Goal: Find specific page/section: Find specific page/section

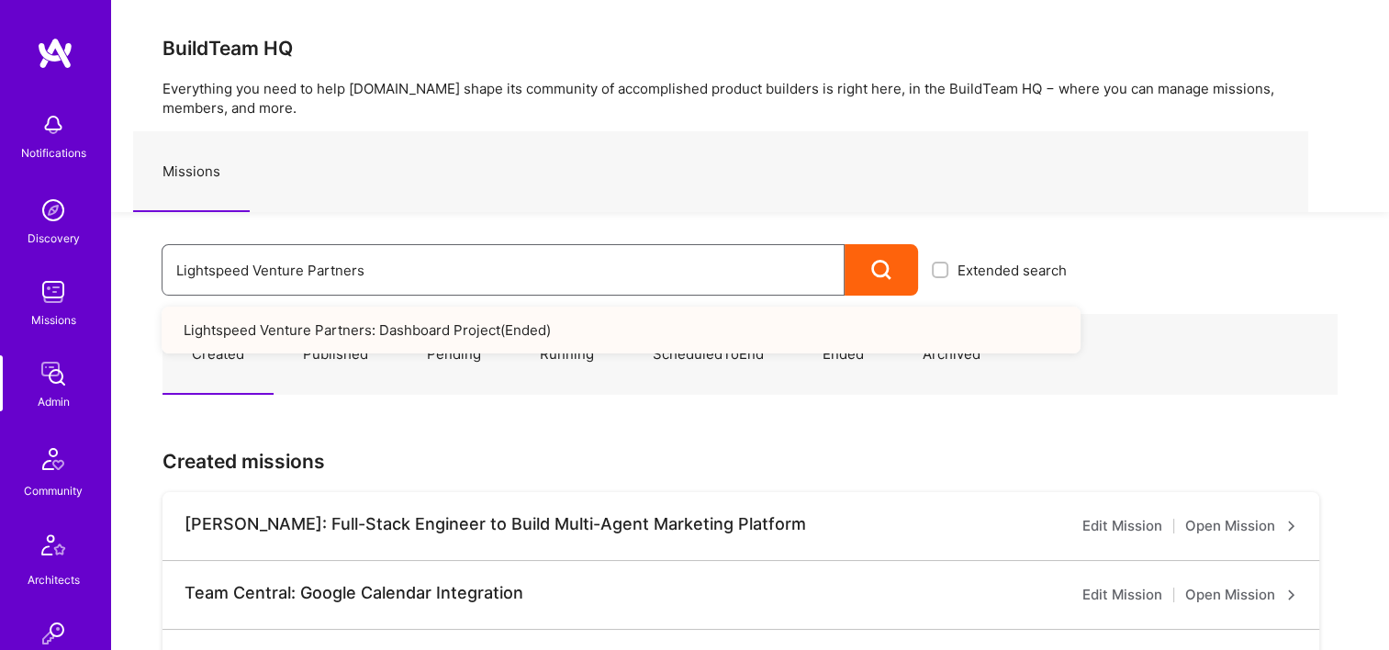
drag, startPoint x: 296, startPoint y: 262, endPoint x: 135, endPoint y: 259, distance: 160.6
click at [135, 259] on div "Lightspeed Venture Partners Extended search Lightspeed Venture Partners: Dashbo…" at bounding box center [595, 254] width 969 height 84
click at [376, 261] on input "Lightspeed Venture Partners" at bounding box center [502, 270] width 653 height 47
drag, startPoint x: 386, startPoint y: 272, endPoint x: 116, endPoint y: 275, distance: 270.8
click at [116, 275] on div "Lightspeed Venture Partners Extended search Lightspeed Venture Partners: Dashbo…" at bounding box center [595, 254] width 969 height 84
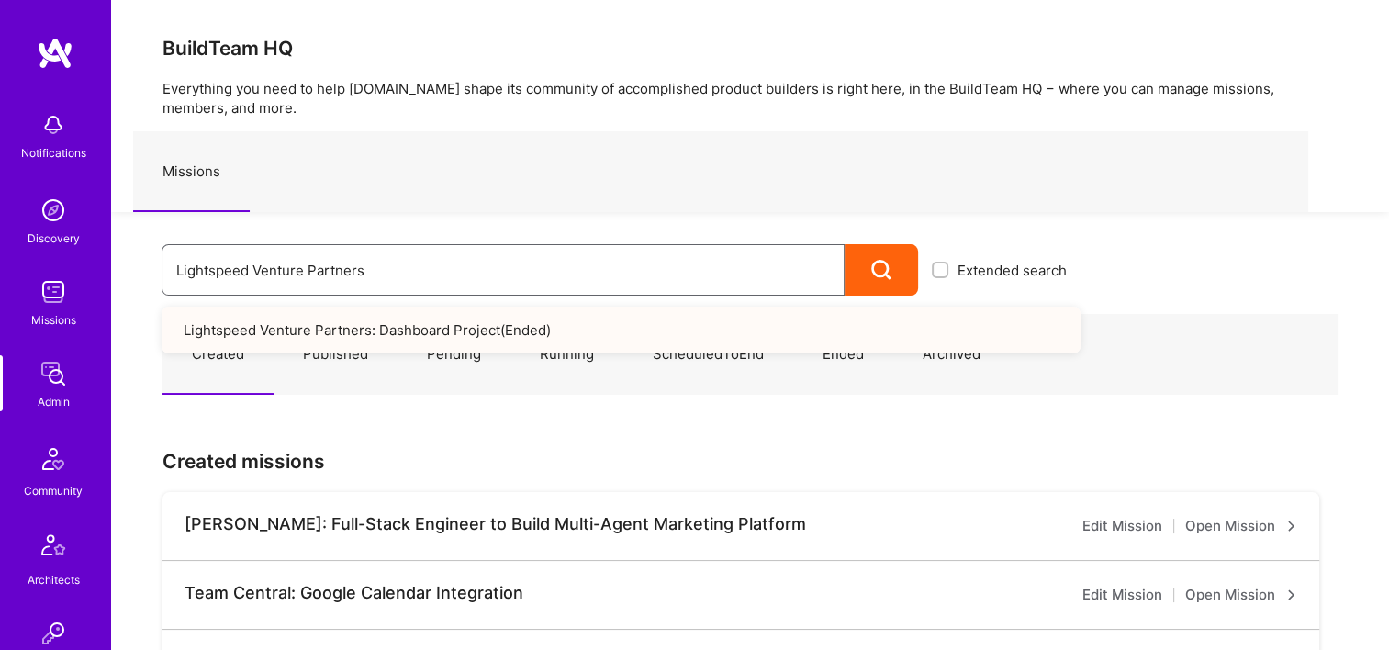
paste input "[PERSON_NAME]"
type input "[PERSON_NAME]"
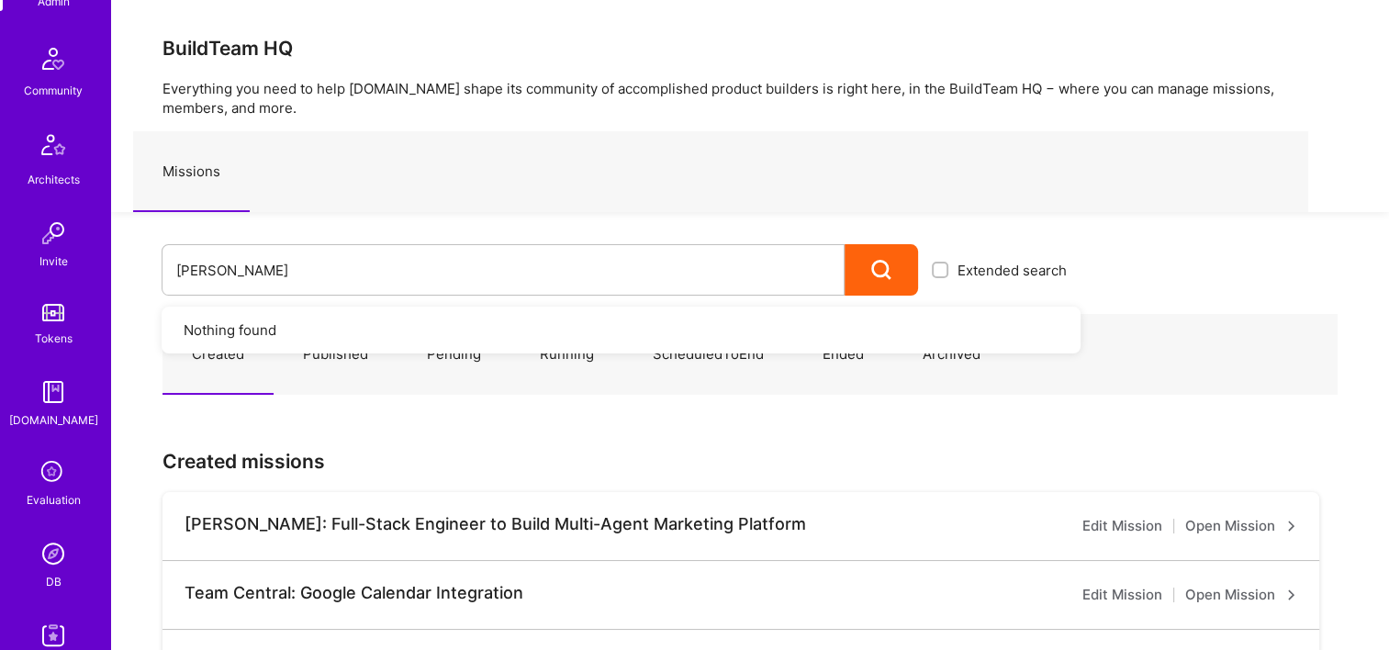
scroll to position [734, 0]
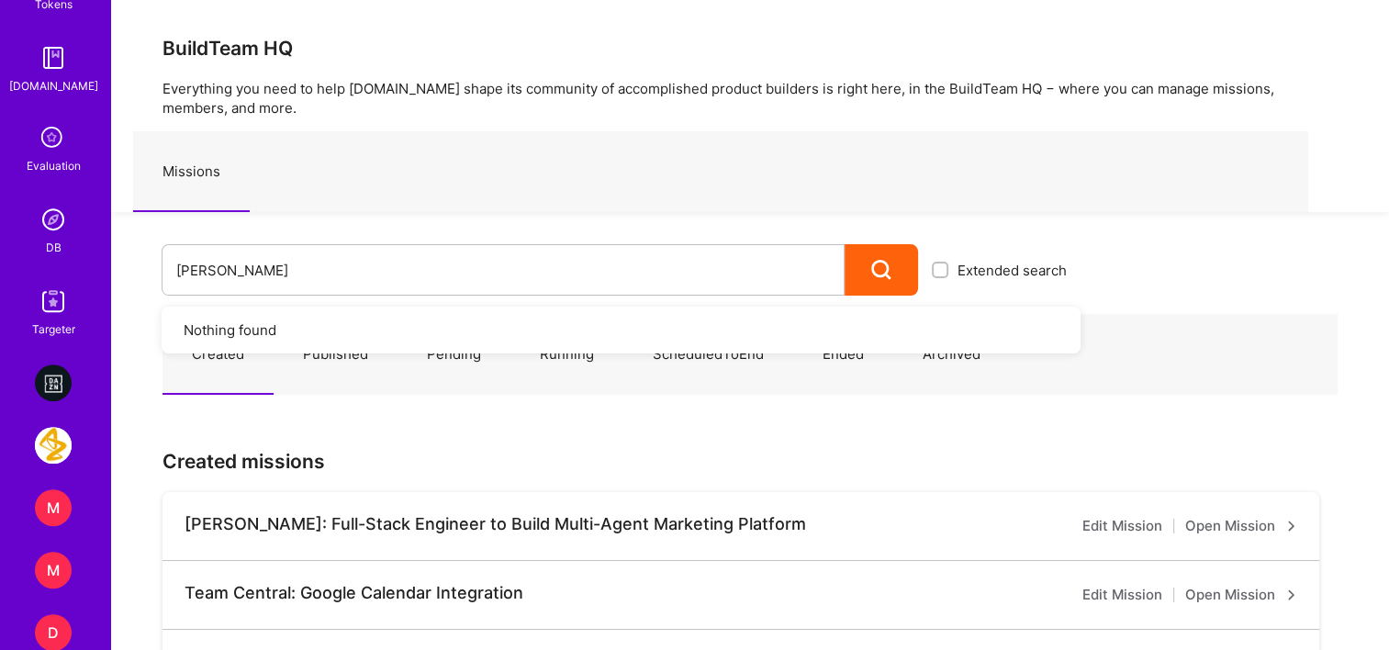
click at [59, 235] on img at bounding box center [53, 219] width 37 height 37
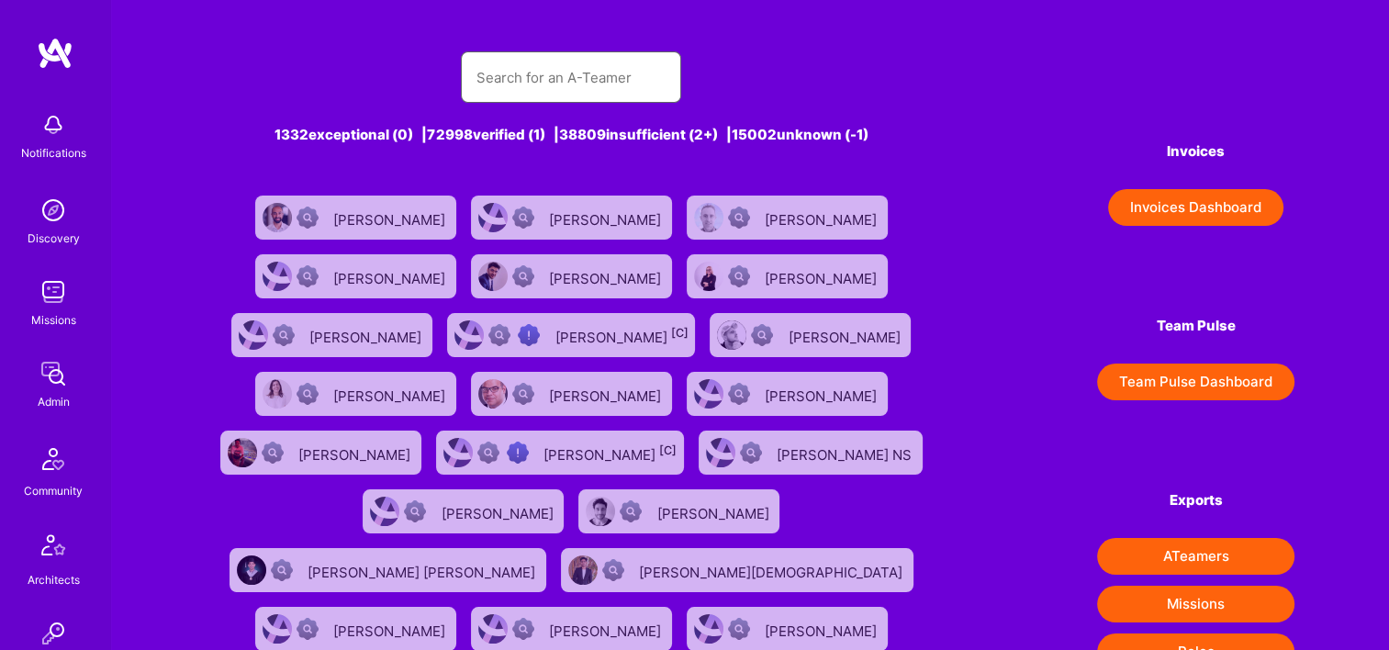
click at [535, 95] on input "text" at bounding box center [570, 77] width 191 height 47
paste input "[PERSON_NAME]"
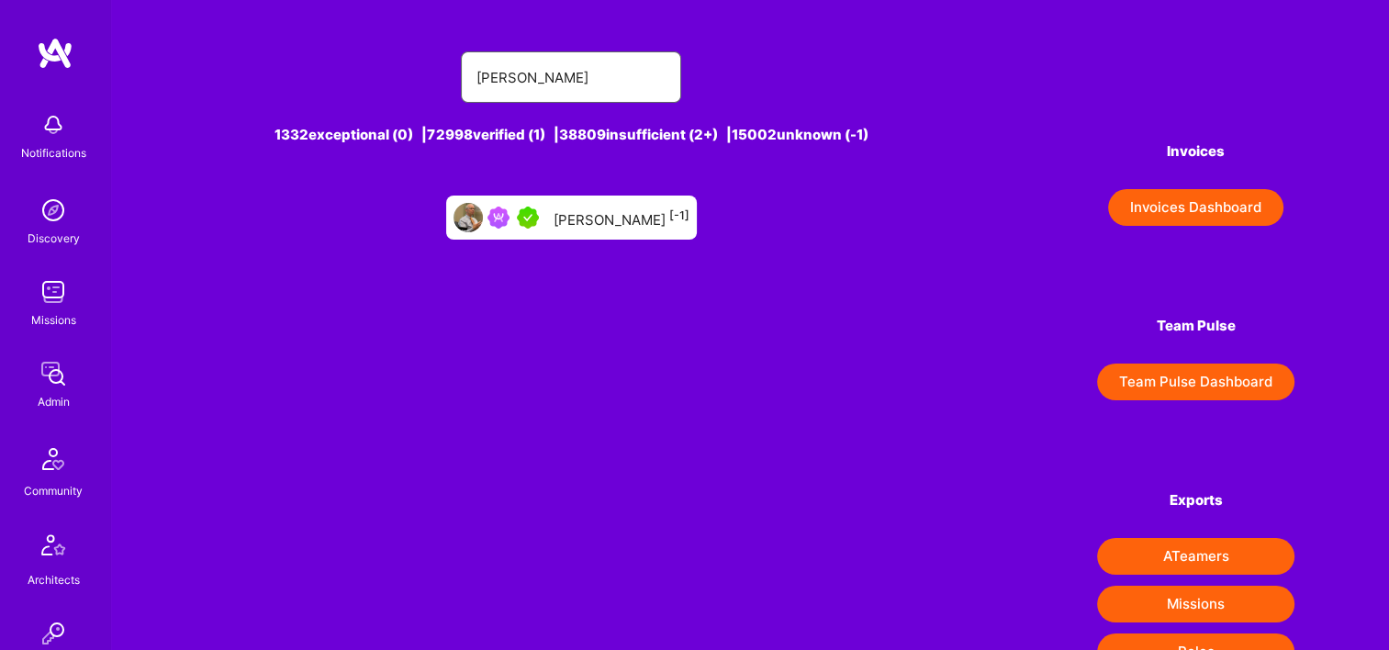
type input "[PERSON_NAME]"
click at [587, 219] on div "[PERSON_NAME] [-1]" at bounding box center [621, 218] width 136 height 24
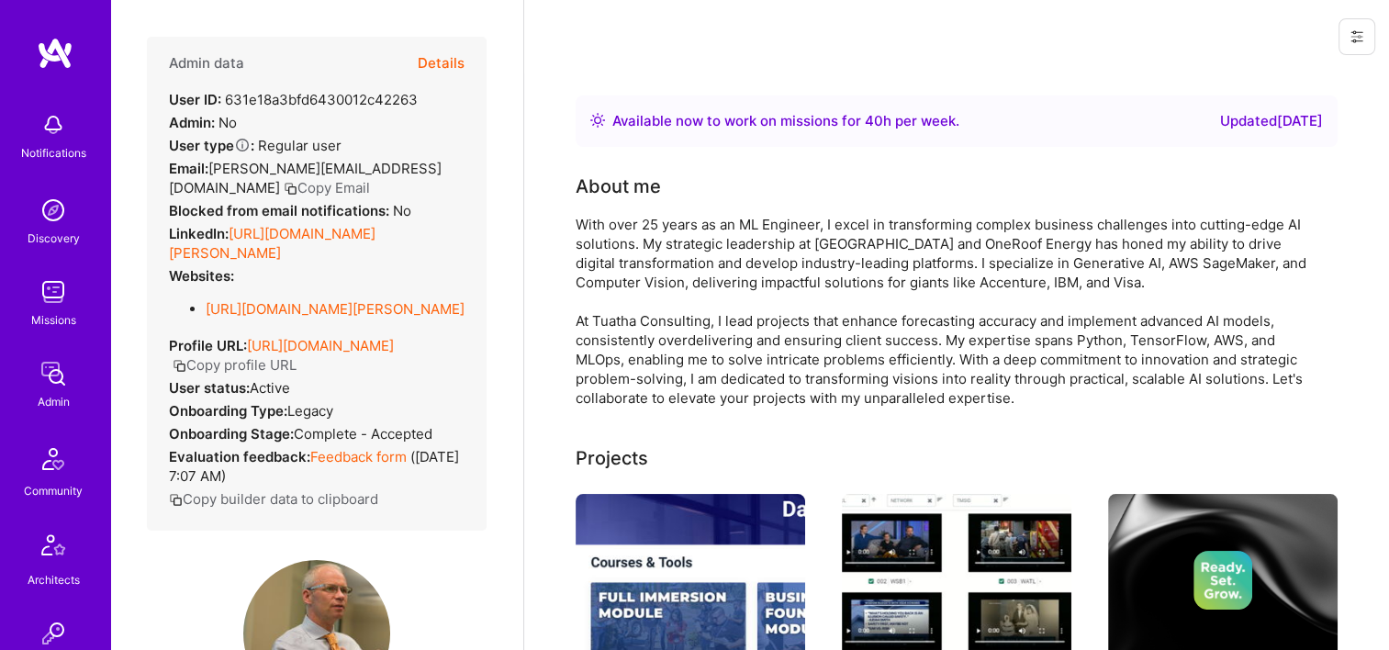
click at [427, 69] on button "Details" at bounding box center [441, 63] width 47 height 53
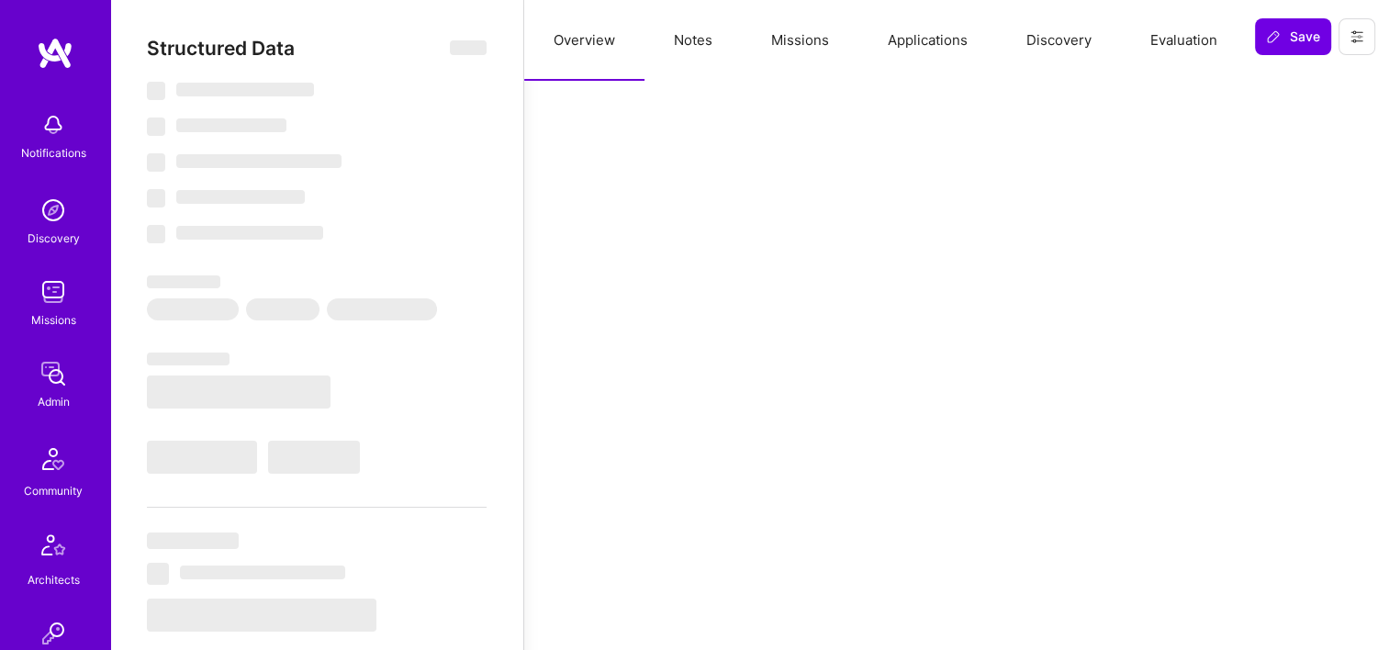
click at [811, 33] on button "Missions" at bounding box center [800, 40] width 117 height 81
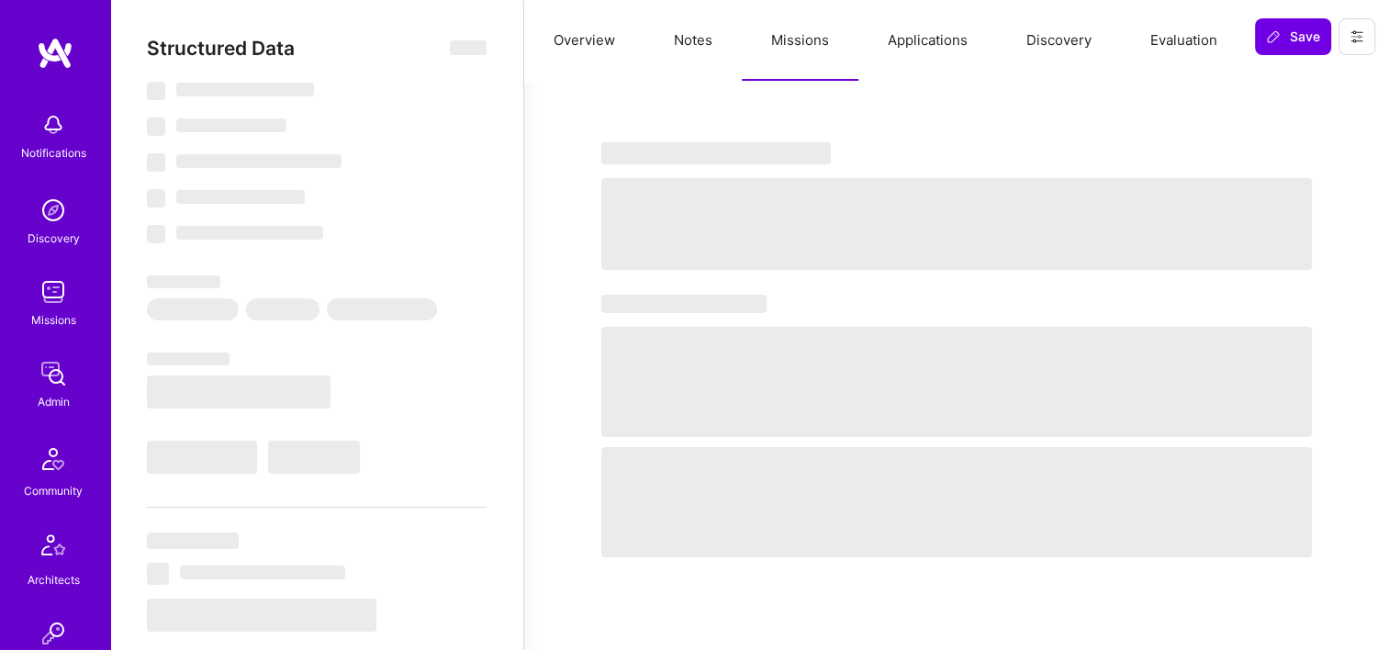
select select "Right Now"
select select "5"
select select "4"
select select "7"
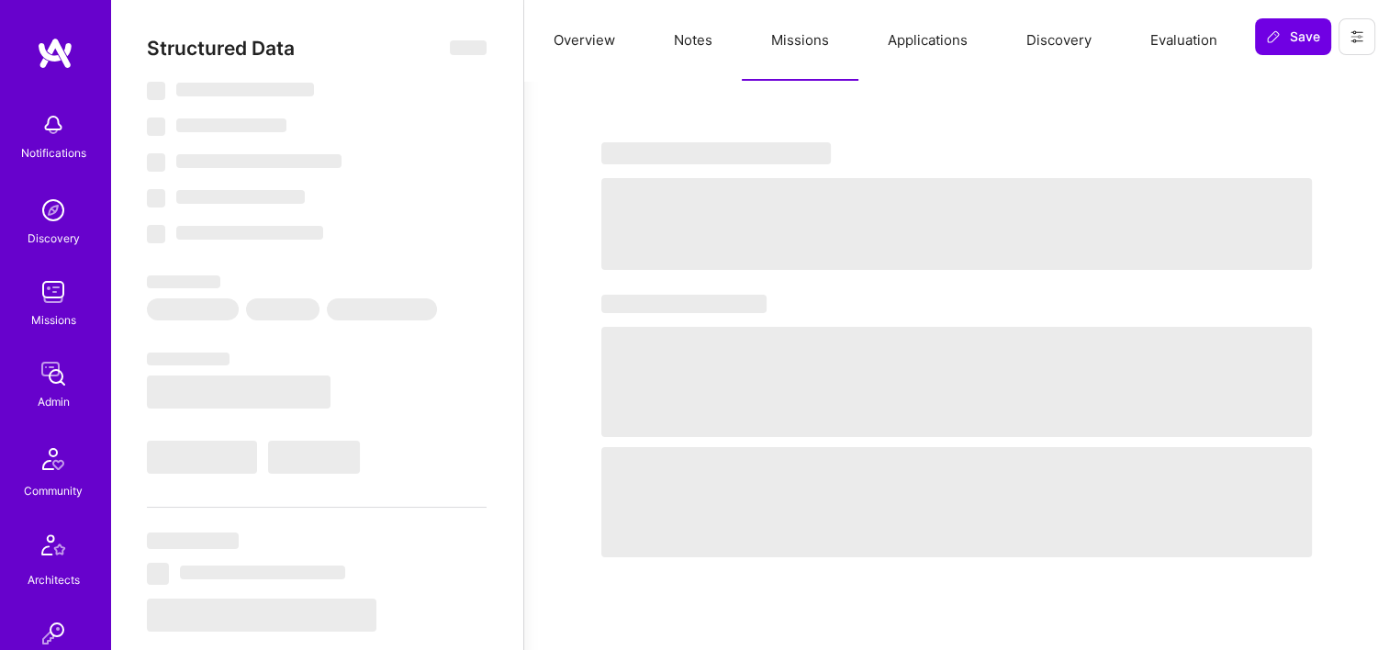
select select "US"
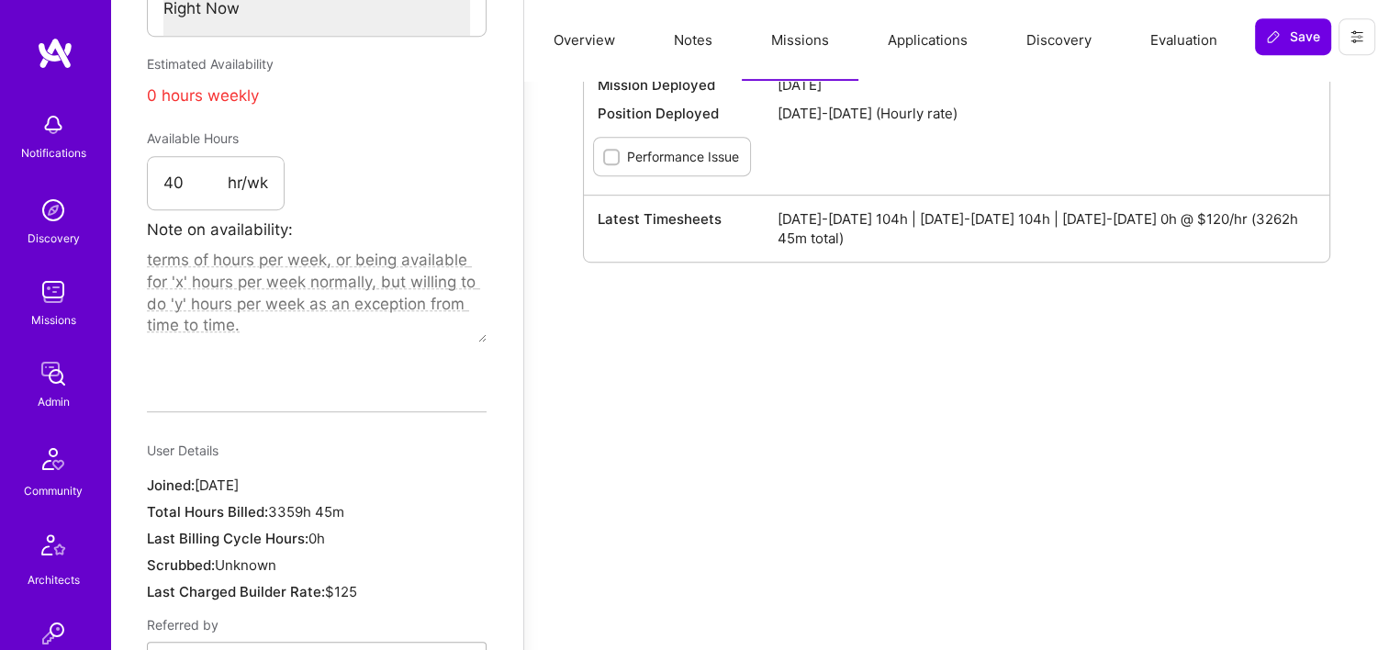
scroll to position [1089, 0]
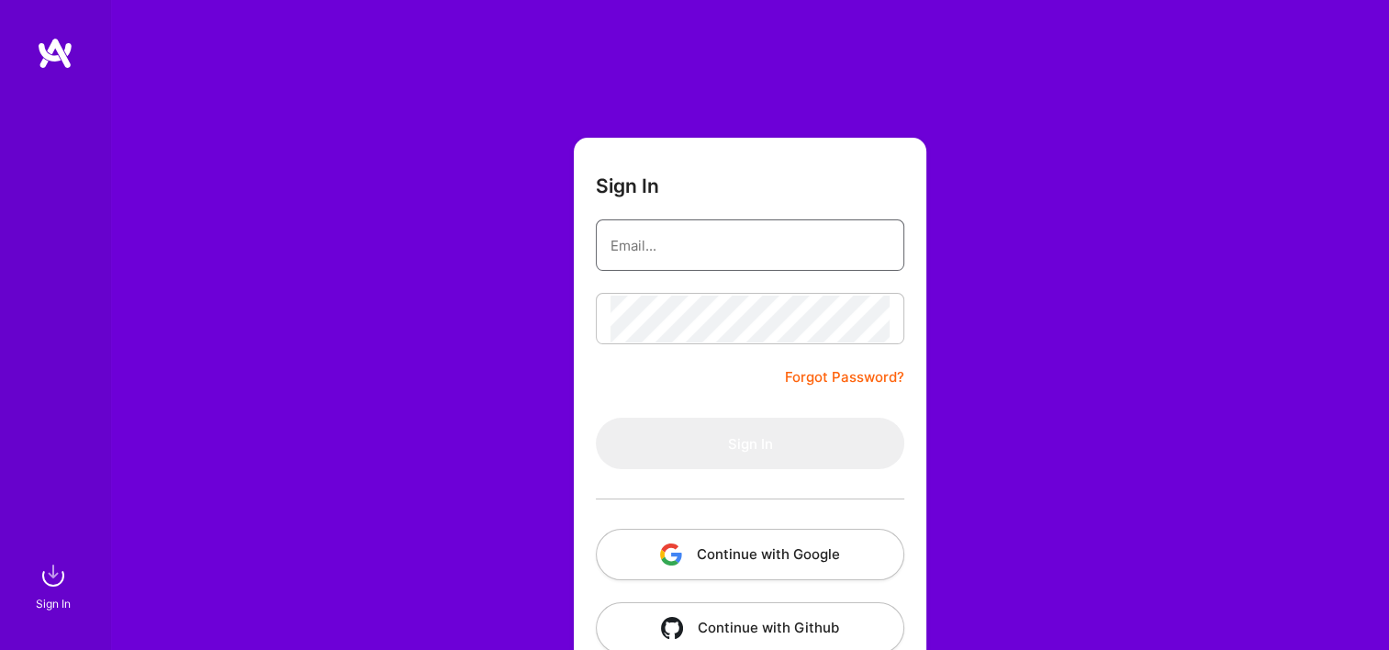
type input "Michaelgombos@a.team"
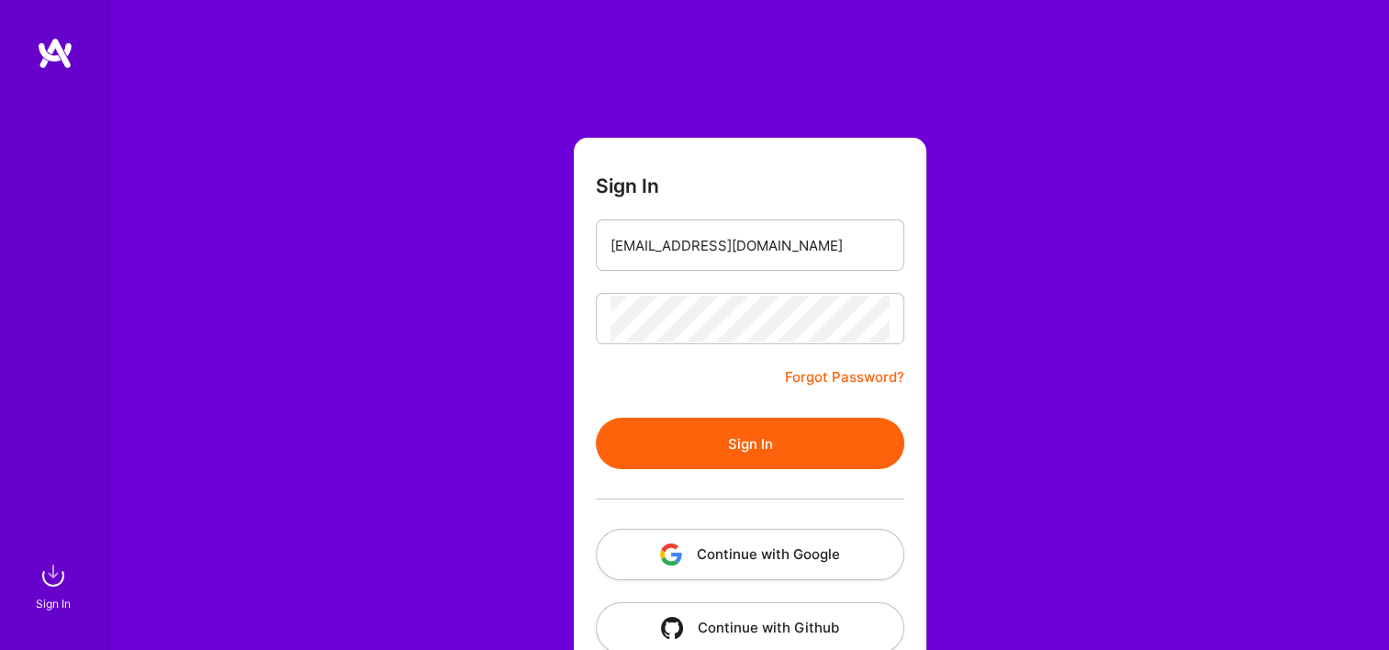
click at [723, 566] on button "Continue with Google" at bounding box center [750, 554] width 308 height 51
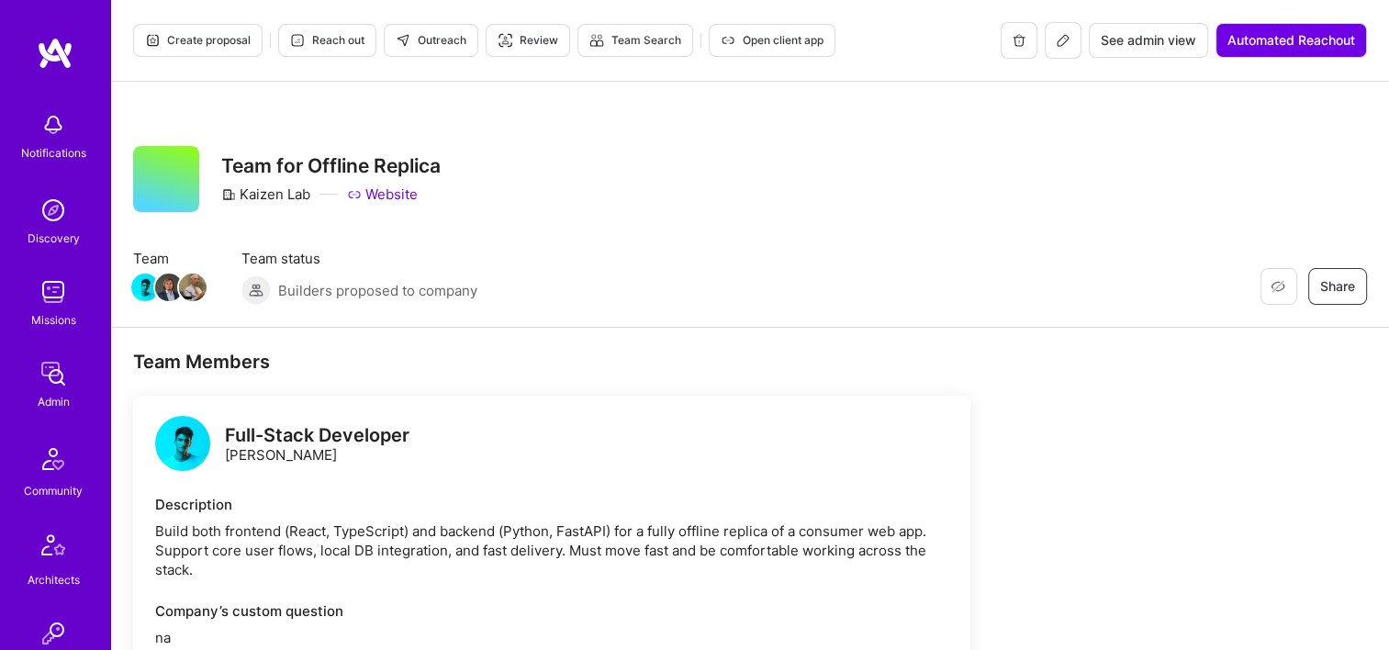
click at [1180, 47] on span "See admin view" at bounding box center [1147, 40] width 95 height 18
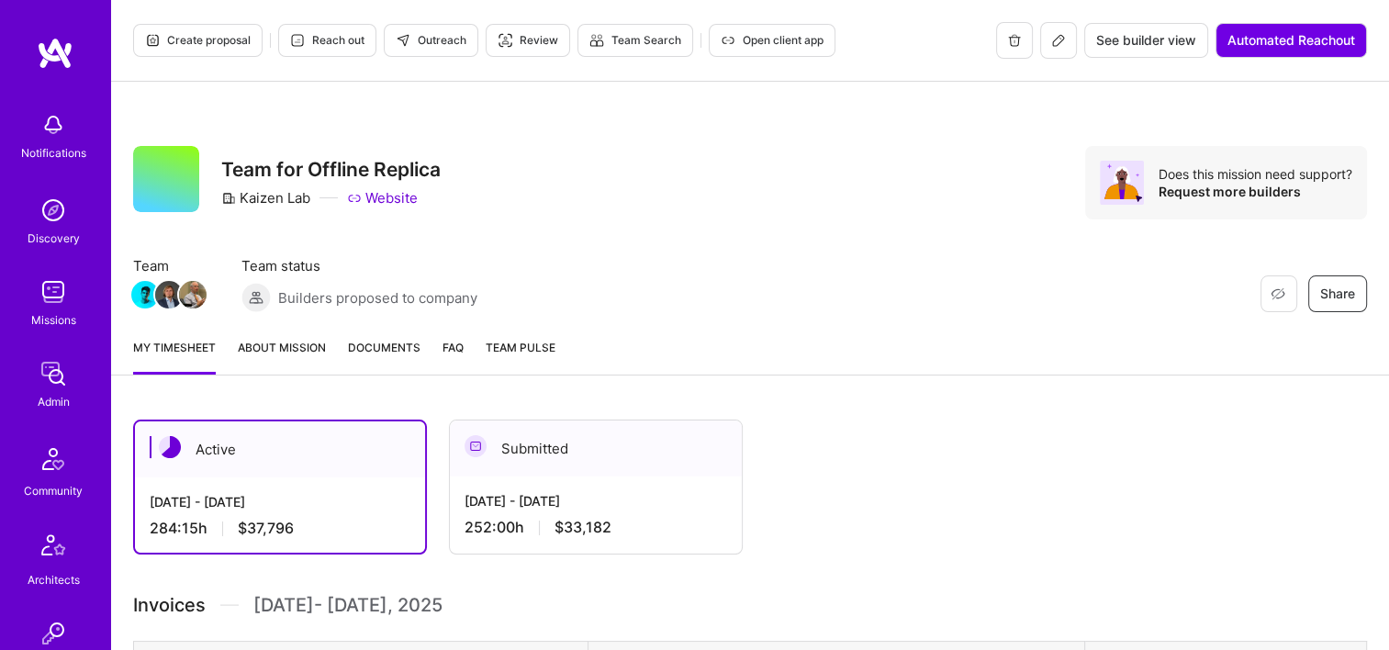
click at [554, 465] on div "Submitted" at bounding box center [596, 448] width 292 height 56
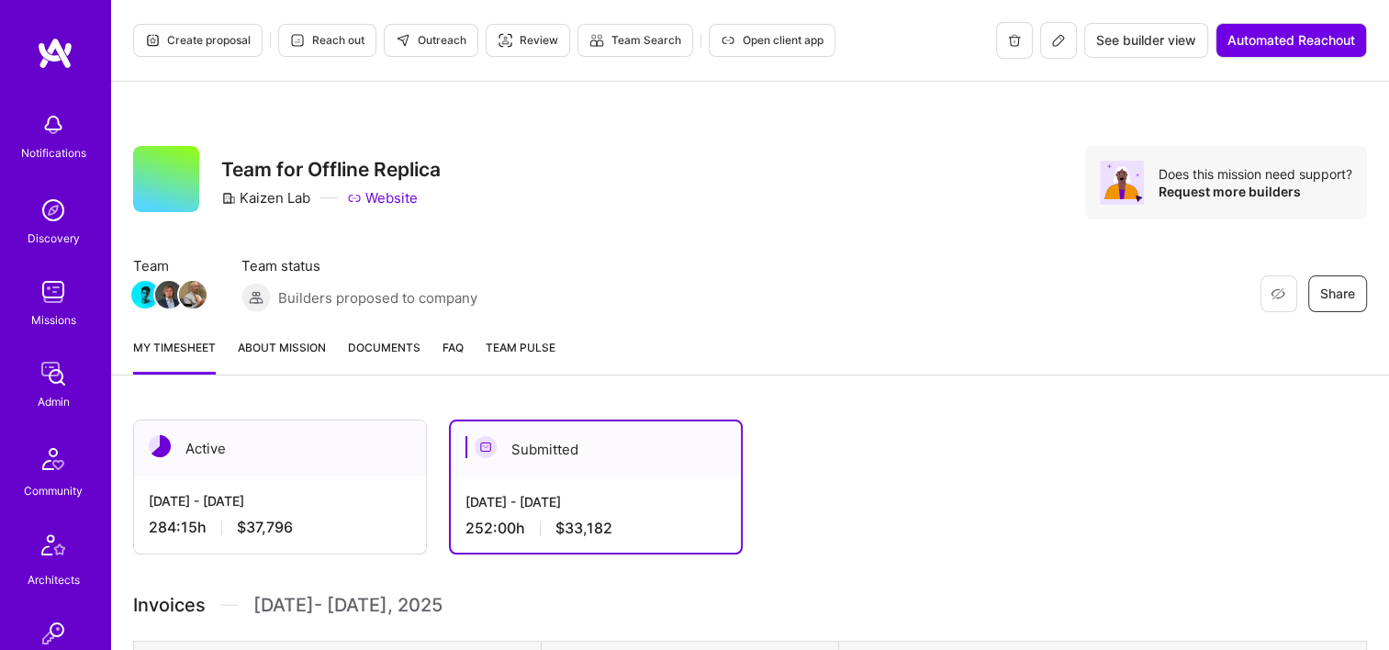
click at [369, 356] on link "Documents" at bounding box center [384, 356] width 73 height 37
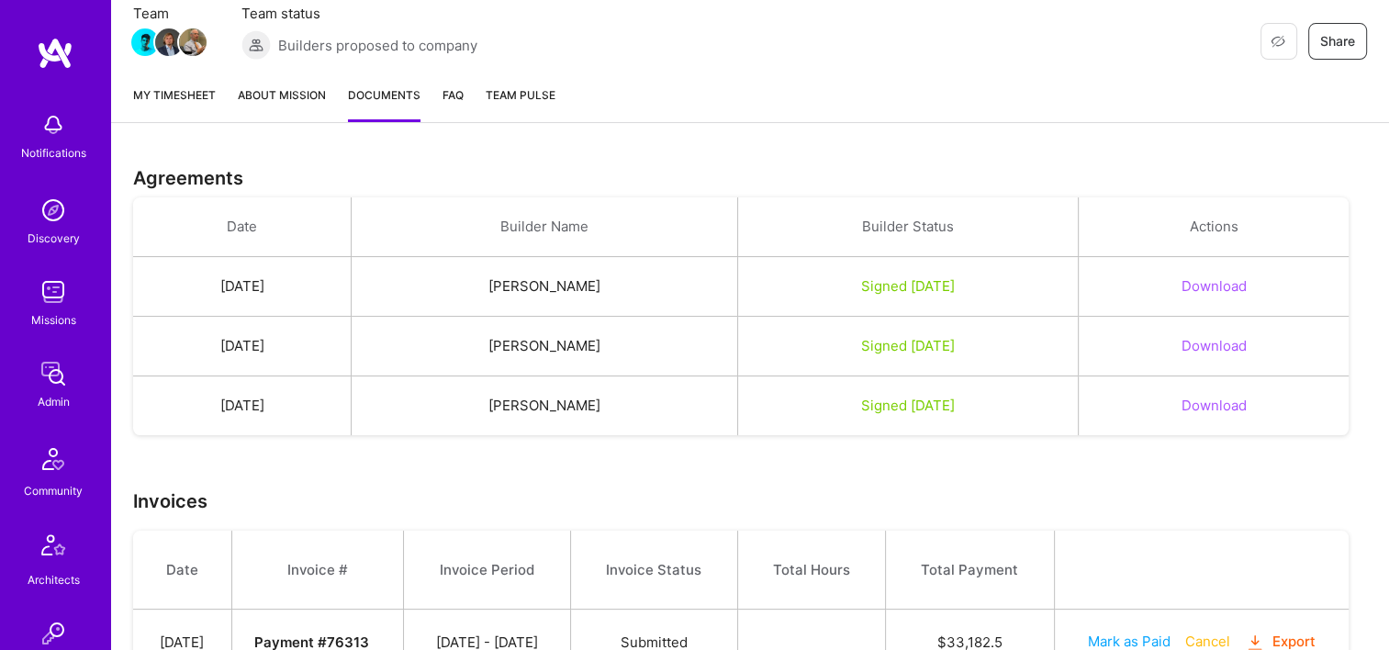
scroll to position [338, 0]
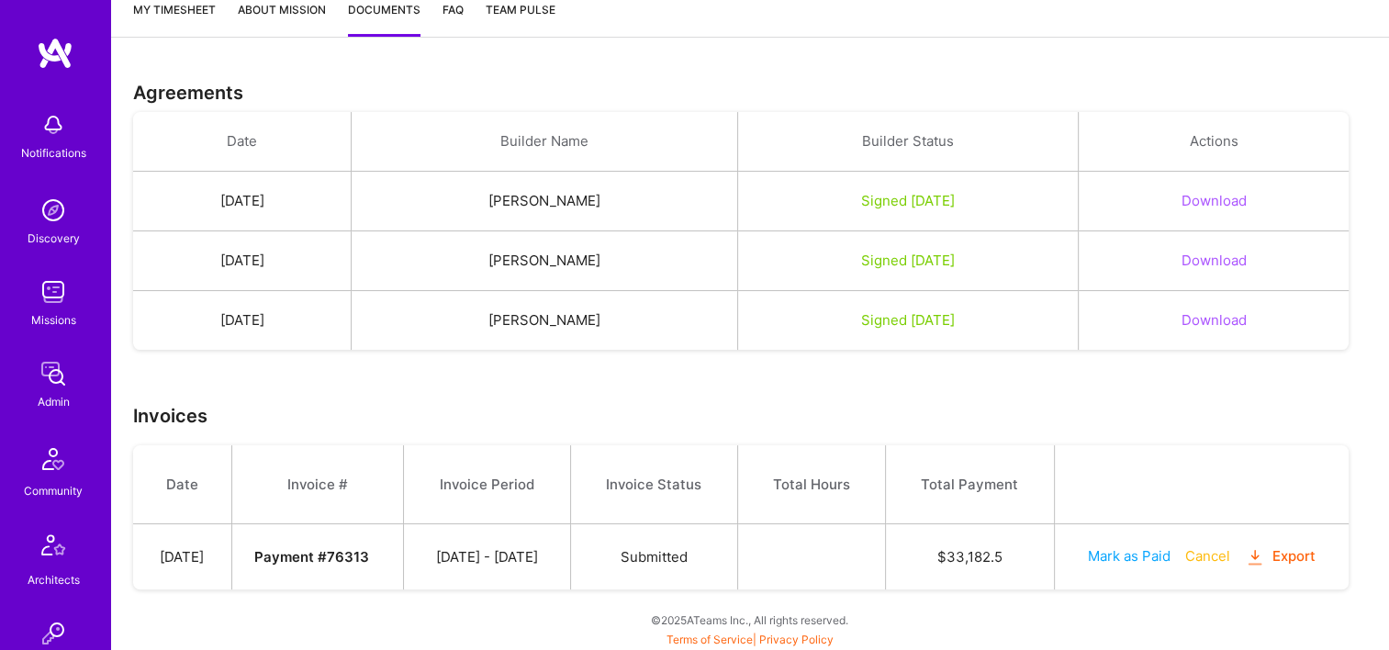
click at [1280, 553] on button "Export" at bounding box center [1280, 556] width 72 height 21
click at [1266, 555] on icon "button" at bounding box center [1254, 557] width 21 height 21
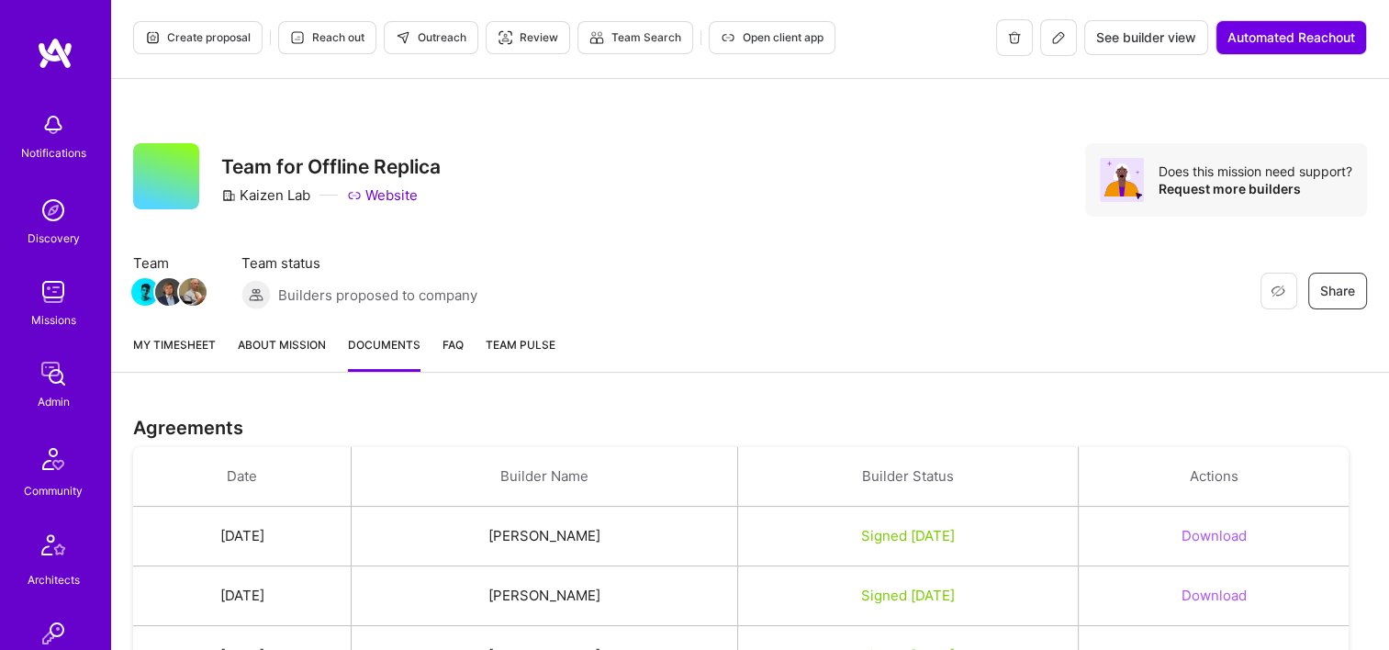
scroll to position [0, 0]
